Goal: Transaction & Acquisition: Purchase product/service

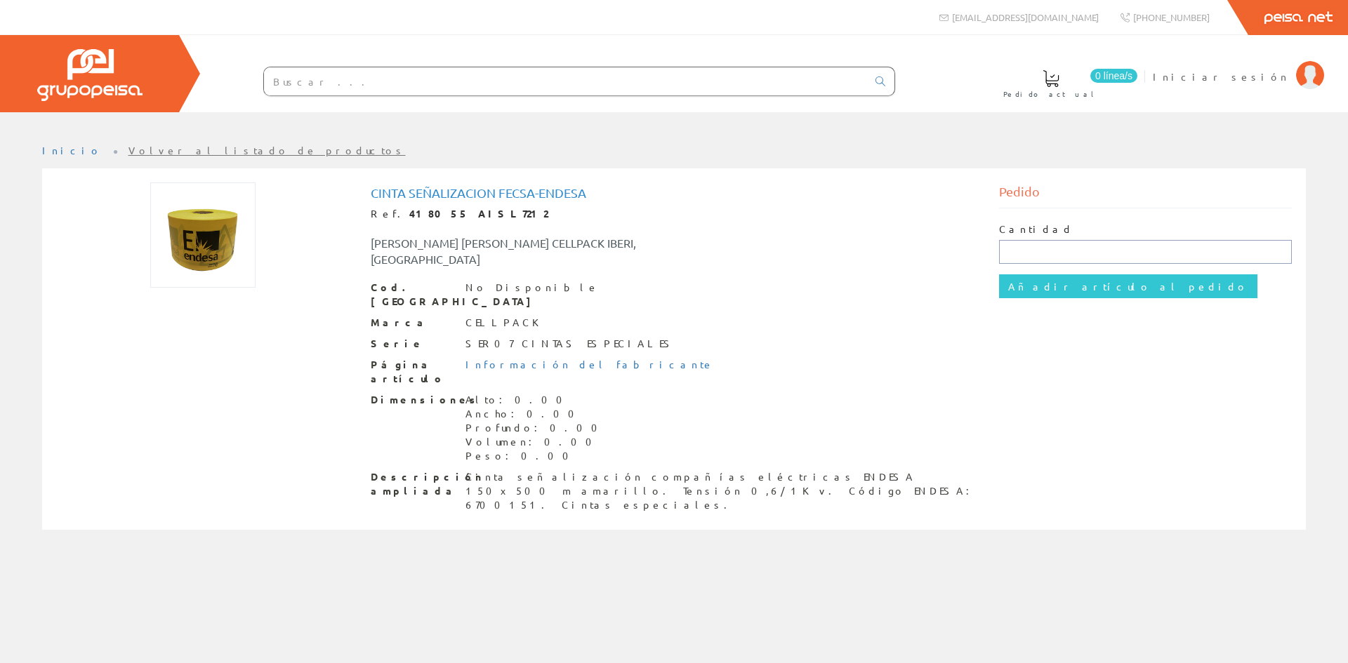
click at [1037, 250] on input "text" at bounding box center [1145, 252] width 293 height 24
type input "1"
click at [945, 316] on div "Marca CELLPACK" at bounding box center [674, 323] width 607 height 14
drag, startPoint x: 616, startPoint y: 197, endPoint x: 366, endPoint y: 188, distance: 250.8
click at [366, 188] on div "Cinta señalizacion Fecsa-Endesa Ref. 418055 AISL7212 [PERSON_NAME] [PERSON_NAME…" at bounding box center [674, 351] width 628 height 337
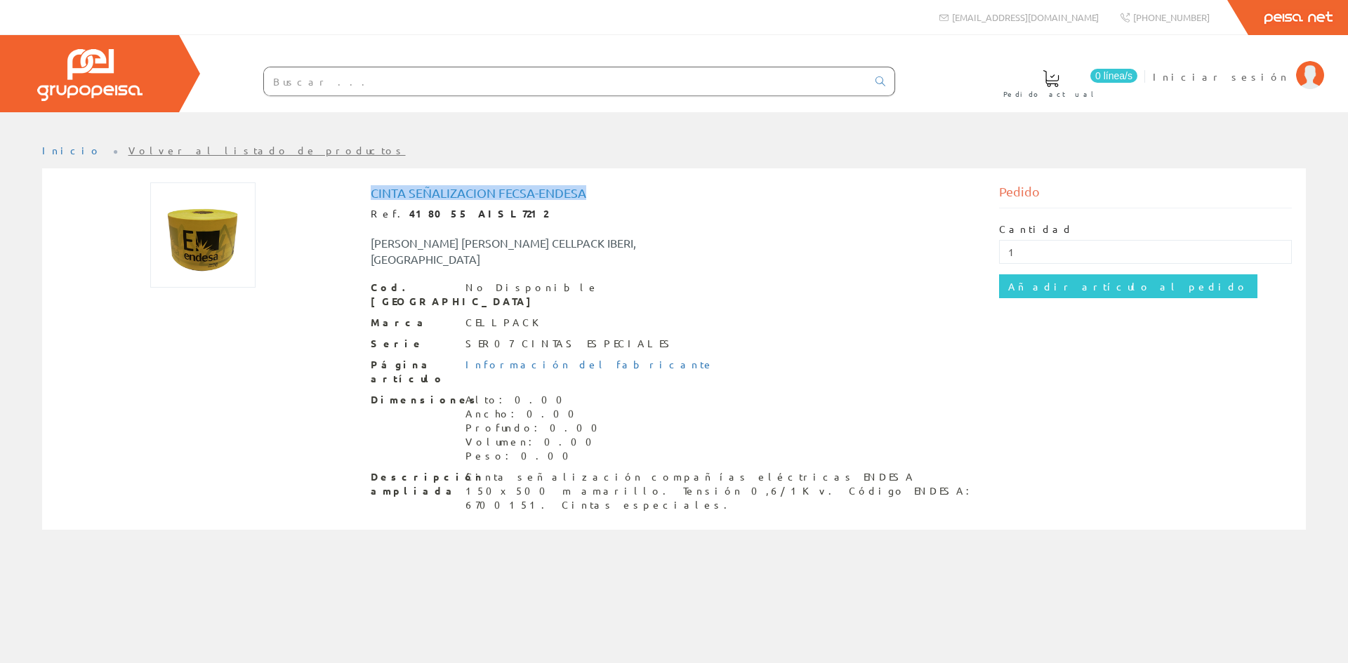
copy h1 "Cinta señalizacion Fecsa-Endesa"
